Goal: Task Accomplishment & Management: Manage account settings

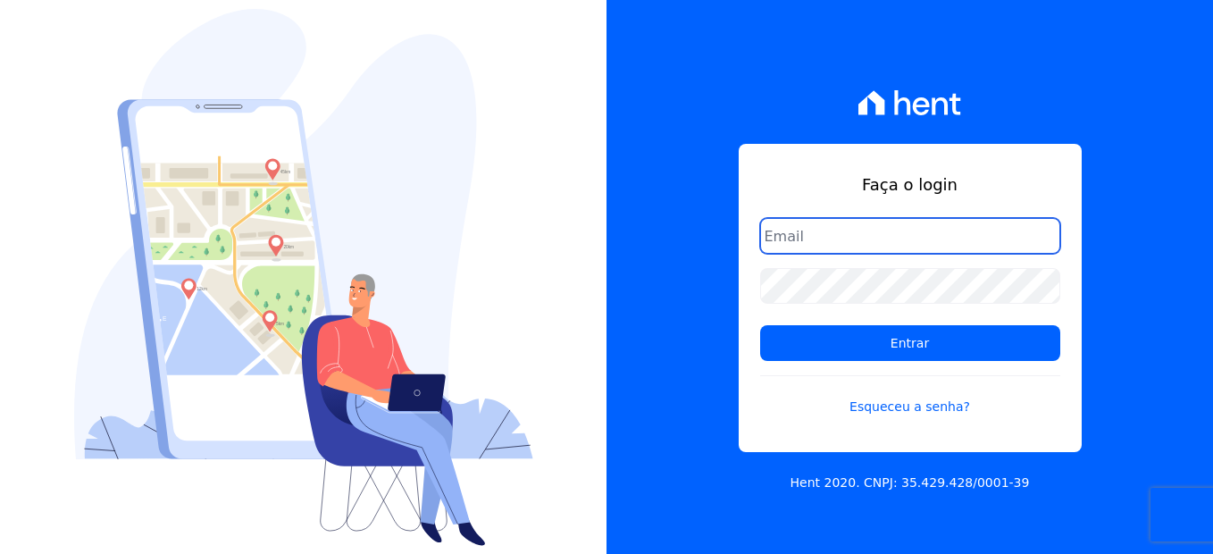
click at [872, 226] on input "email" at bounding box center [910, 236] width 300 height 36
type input "[EMAIL_ADDRESS][DOMAIN_NAME]"
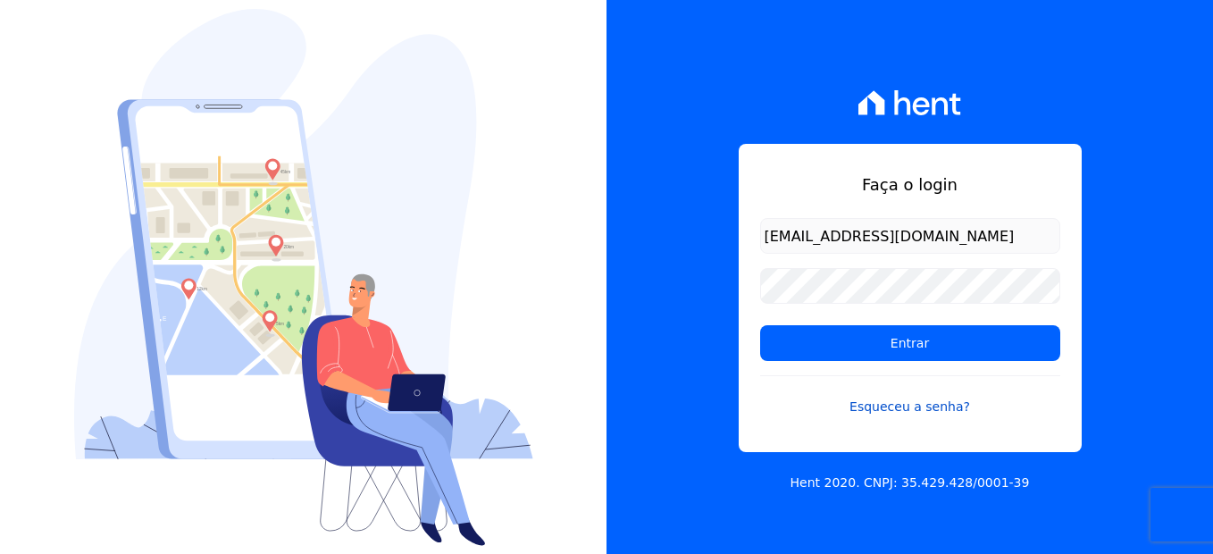
click at [923, 404] on link "Esqueceu a senha?" at bounding box center [910, 395] width 300 height 41
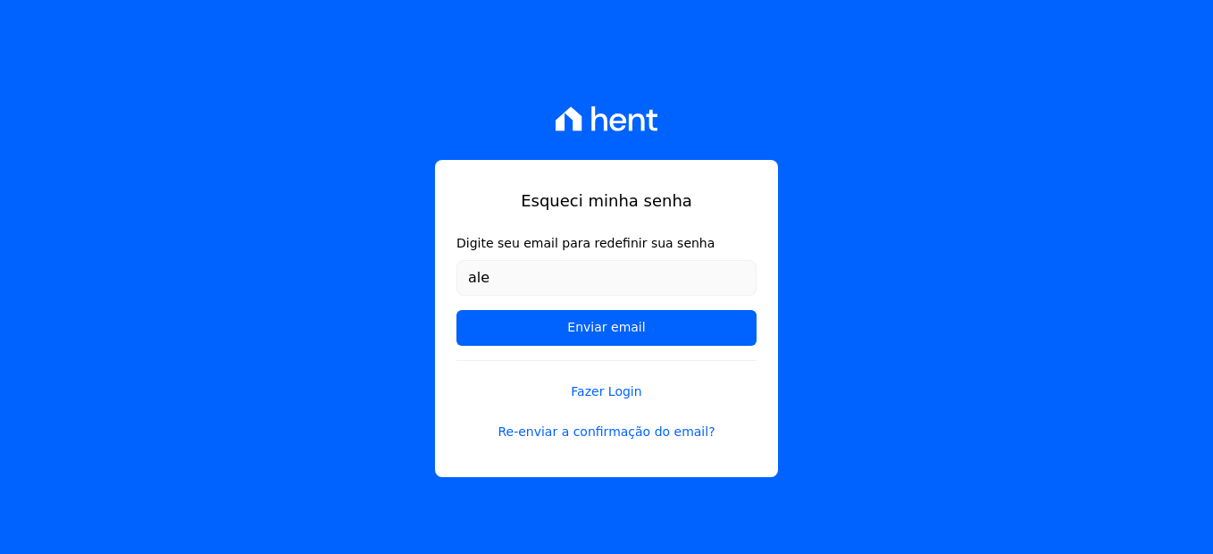
type input "[EMAIL_ADDRESS][DOMAIN_NAME]"
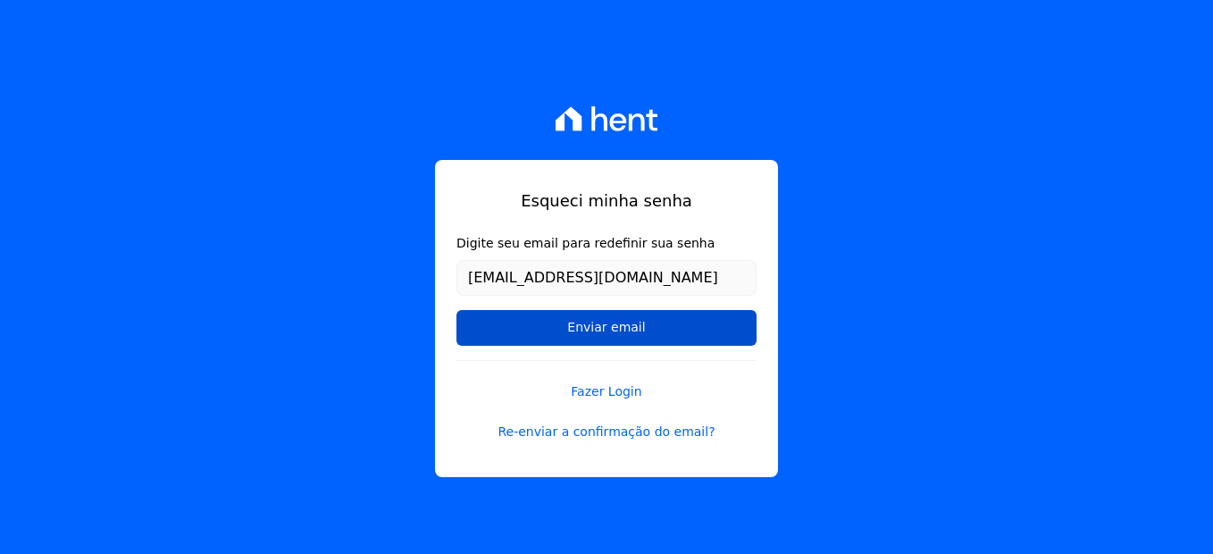
click at [583, 319] on input "Enviar email" at bounding box center [606, 328] width 300 height 36
click at [597, 332] on input "Enviar email" at bounding box center [606, 328] width 300 height 36
click at [596, 332] on input "Enviar email" at bounding box center [606, 328] width 300 height 36
click at [645, 319] on input "Enviar email" at bounding box center [606, 328] width 300 height 36
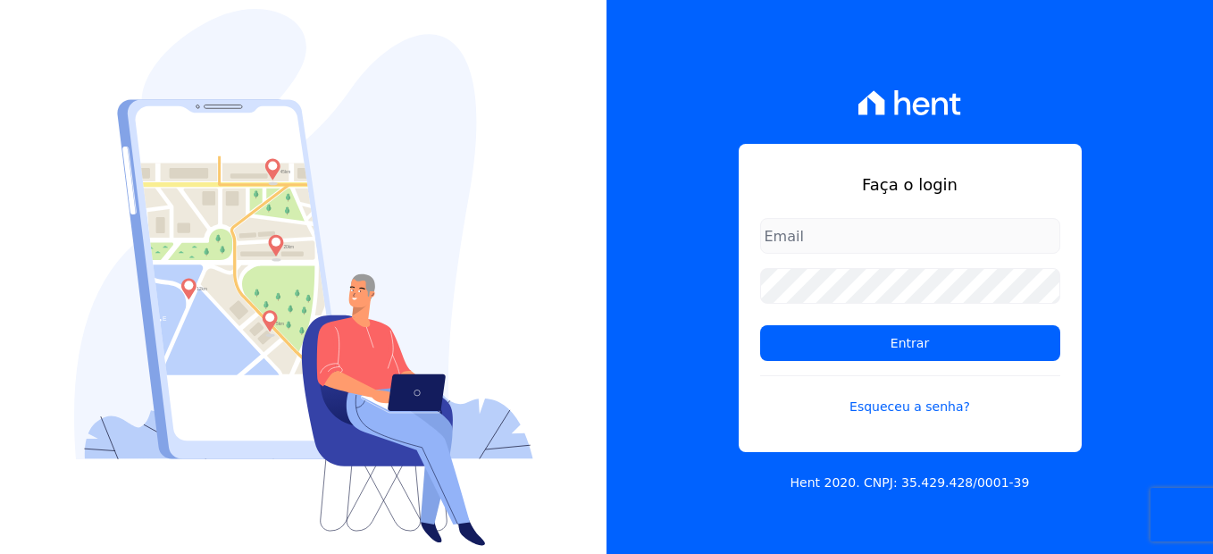
click at [803, 240] on input "email" at bounding box center [910, 236] width 300 height 36
type input "[EMAIL_ADDRESS][DOMAIN_NAME]"
click at [888, 405] on link "Esqueceu a senha?" at bounding box center [910, 395] width 300 height 41
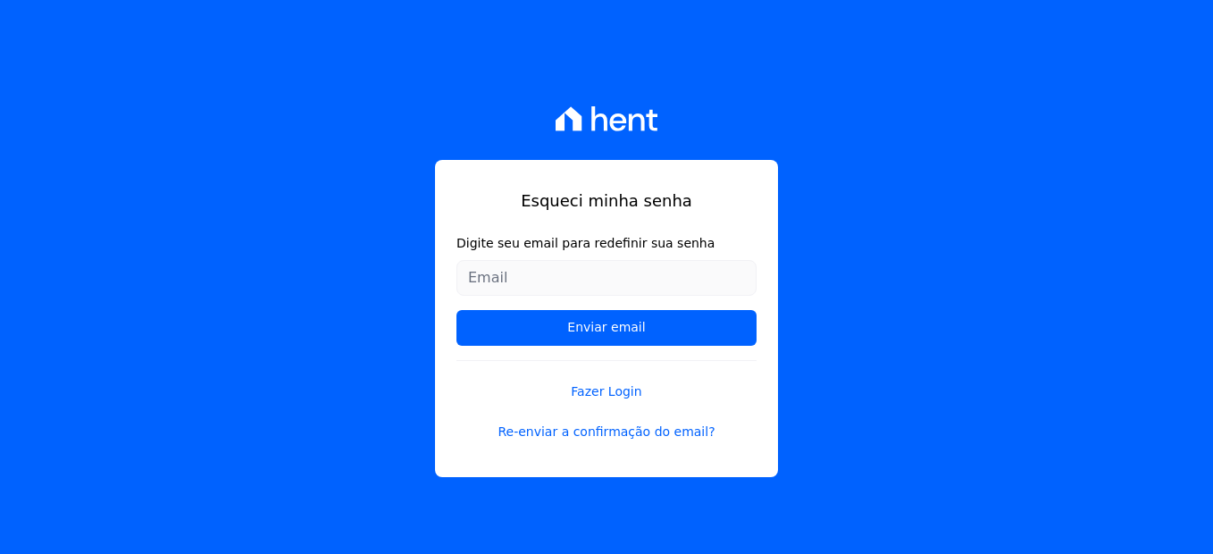
click at [653, 280] on input "Digite seu email para redefinir sua senha" at bounding box center [606, 278] width 300 height 36
type input "[EMAIL_ADDRESS][DOMAIN_NAME]"
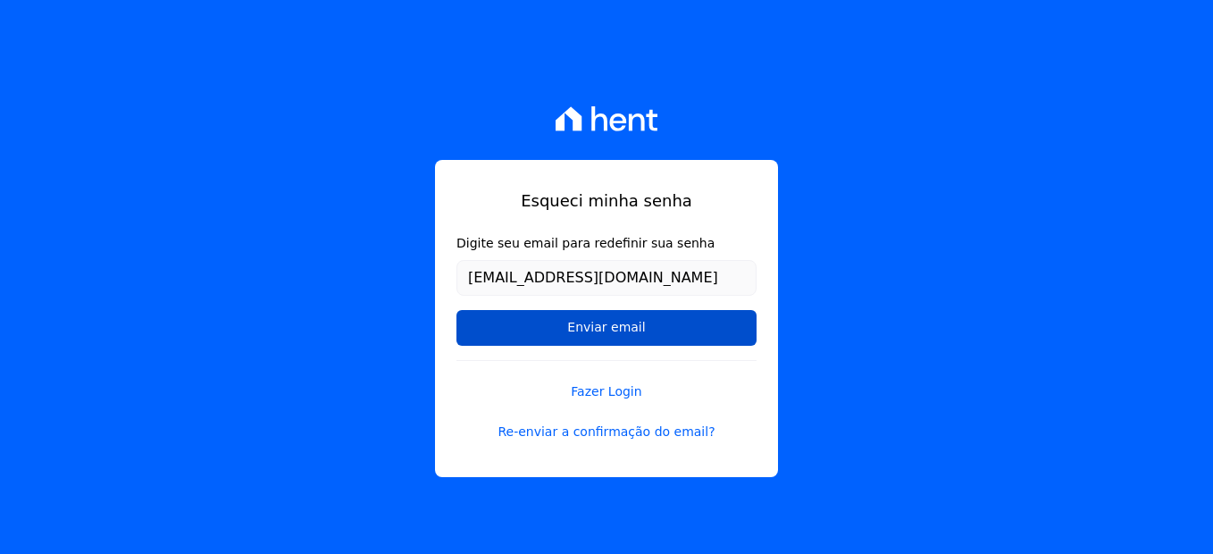
click at [588, 320] on input "Enviar email" at bounding box center [606, 328] width 300 height 36
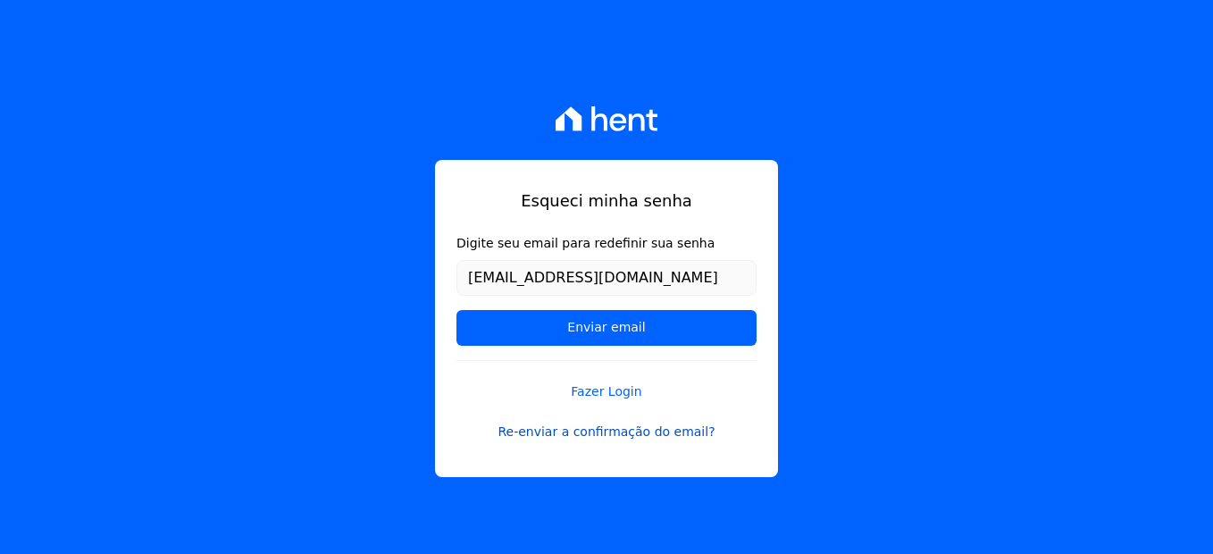
click at [634, 441] on link "Re-enviar a confirmação do email?" at bounding box center [606, 431] width 300 height 19
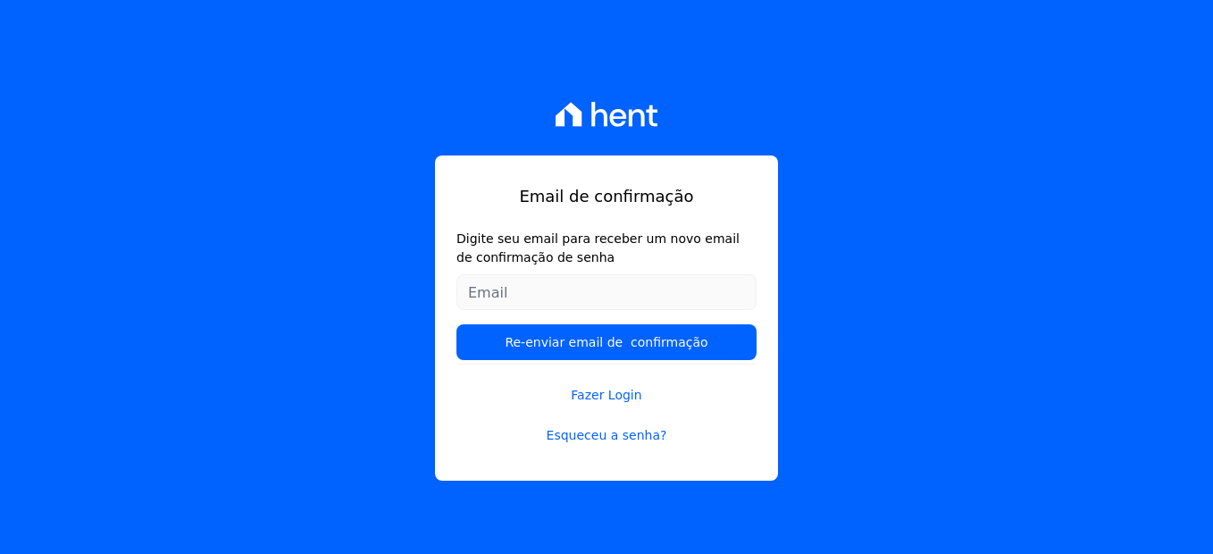
click at [581, 289] on input "Digite seu email para receber um novo email de confirmação de senha" at bounding box center [606, 292] width 300 height 36
type input "[EMAIL_ADDRESS][DOMAIN_NAME]"
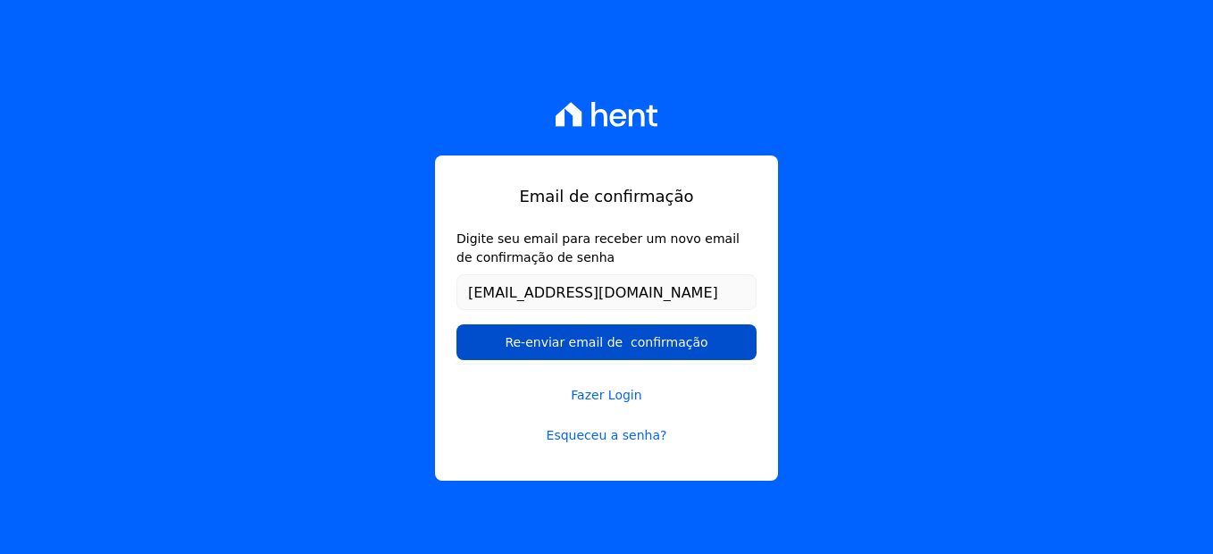
click at [456, 324] on input "Re-enviar email de confirmação" at bounding box center [606, 342] width 300 height 36
click at [606, 348] on input "Re-enviar email de confirmação" at bounding box center [606, 342] width 300 height 36
click at [610, 336] on input "Re-enviar email de confirmação" at bounding box center [606, 342] width 300 height 36
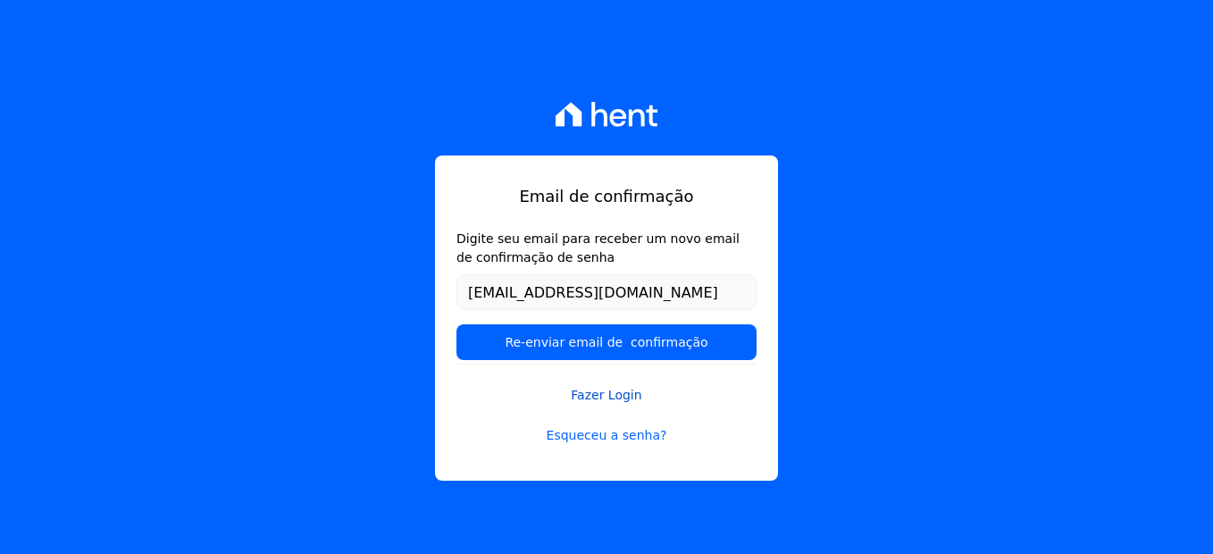
click at [640, 363] on link "Fazer Login" at bounding box center [606, 383] width 300 height 41
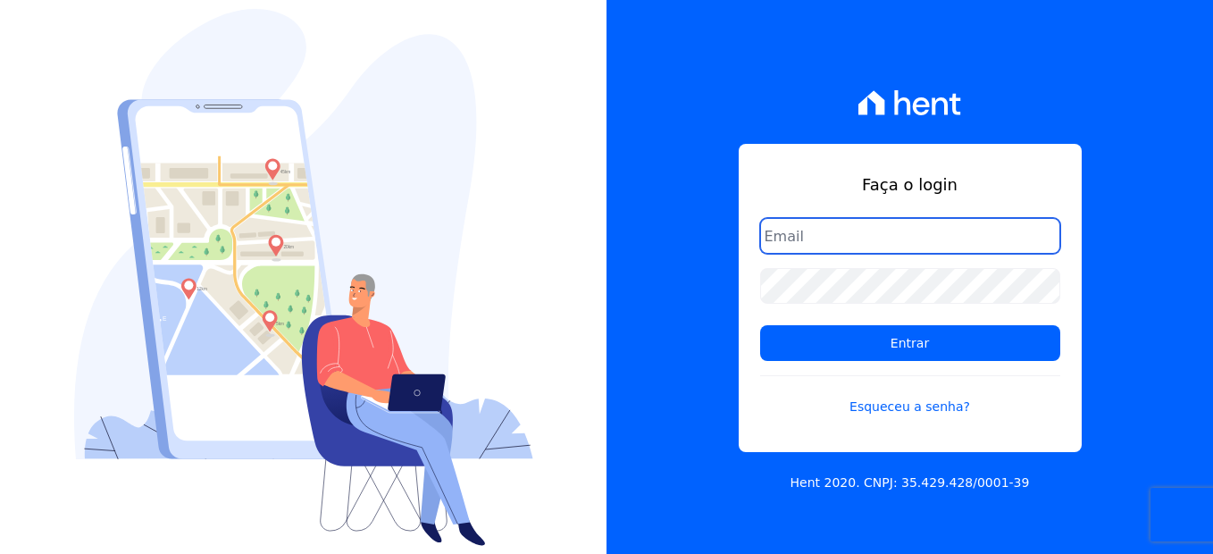
click at [830, 236] on input "email" at bounding box center [910, 236] width 300 height 36
type input "[EMAIL_ADDRESS][DOMAIN_NAME]"
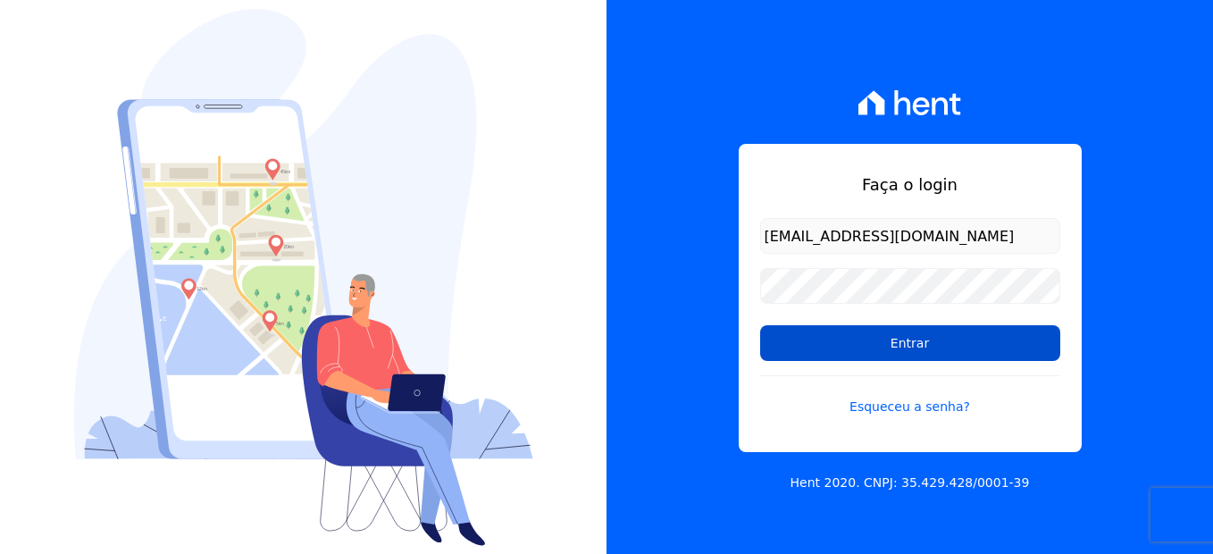
click at [851, 350] on input "Entrar" at bounding box center [910, 343] width 300 height 36
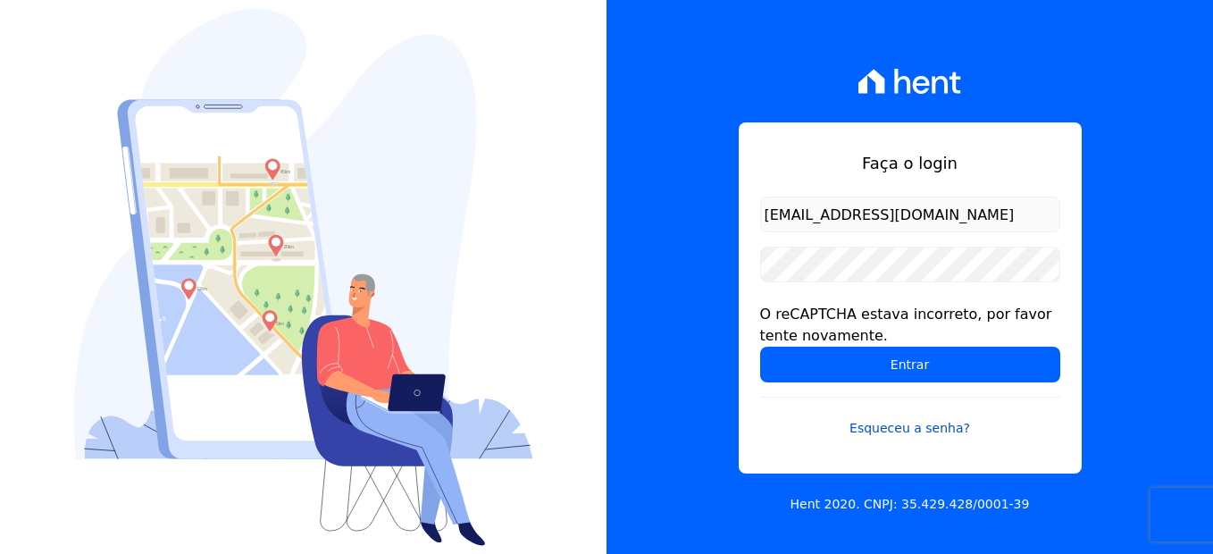
click at [914, 430] on link "Esqueceu a senha?" at bounding box center [910, 417] width 300 height 41
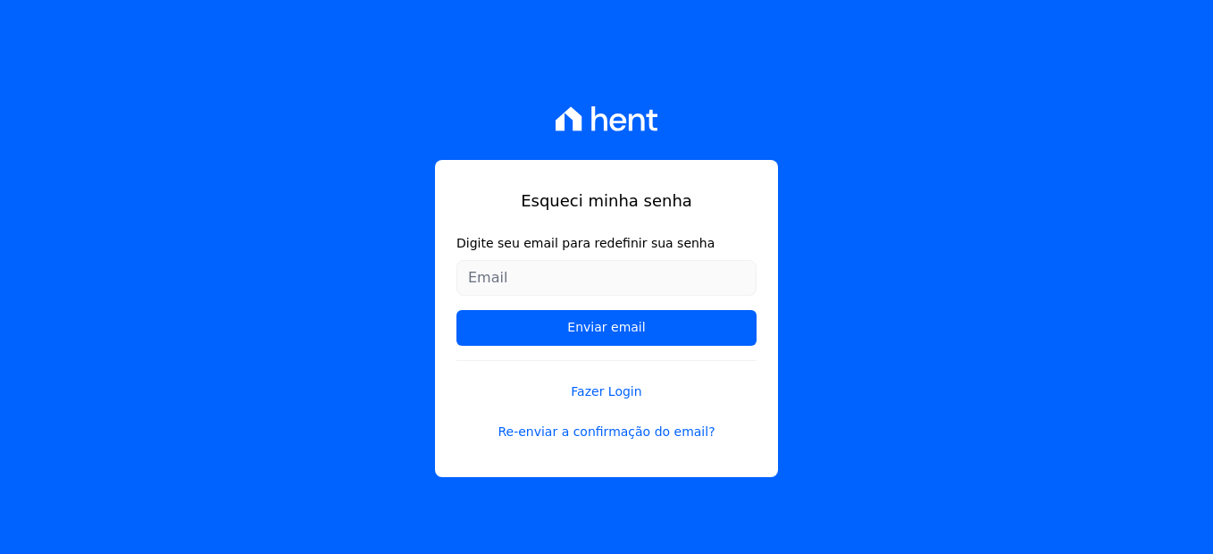
click at [648, 265] on input "Digite seu email para redefinir sua senha" at bounding box center [606, 278] width 300 height 36
type input "[EMAIL_ADDRESS][DOMAIN_NAME]"
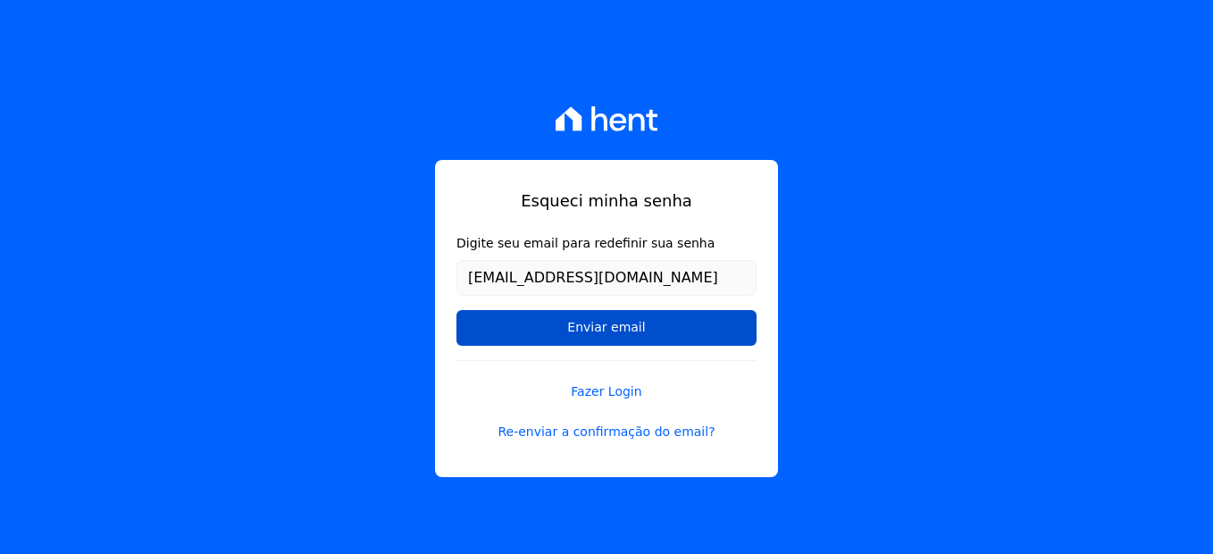
click at [636, 342] on input "Enviar email" at bounding box center [606, 328] width 300 height 36
click at [655, 333] on input "Enviar email" at bounding box center [606, 328] width 300 height 36
click at [613, 325] on input "Enviar email" at bounding box center [606, 328] width 300 height 36
drag, startPoint x: 581, startPoint y: 324, endPoint x: 555, endPoint y: 322, distance: 26.0
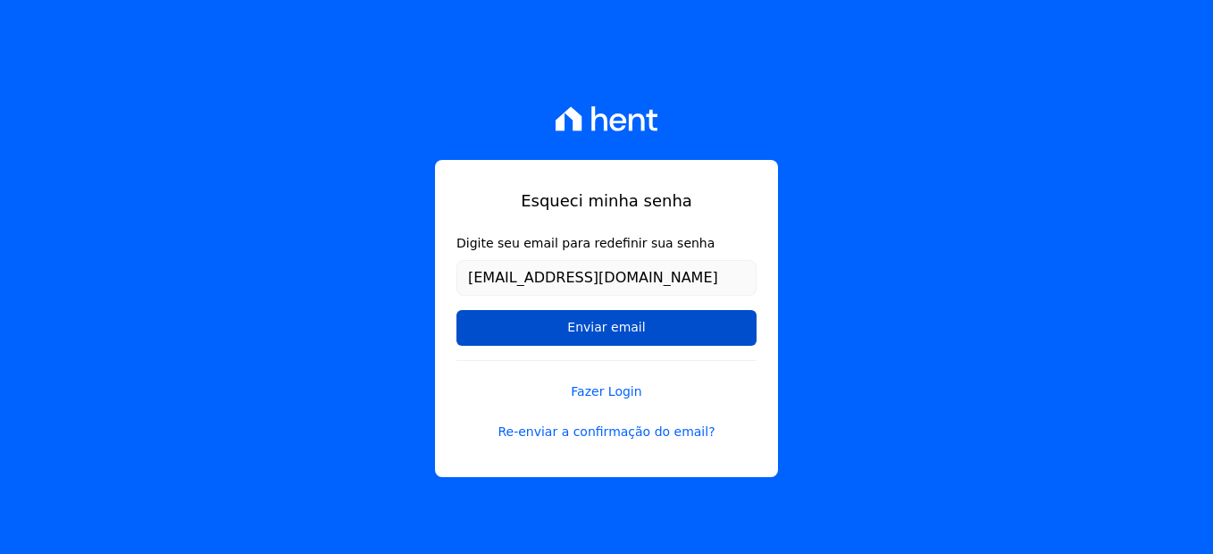
click at [580, 323] on input "Enviar email" at bounding box center [606, 328] width 300 height 36
click at [555, 322] on input "Enviar email" at bounding box center [606, 328] width 300 height 36
